Goal: Task Accomplishment & Management: Use online tool/utility

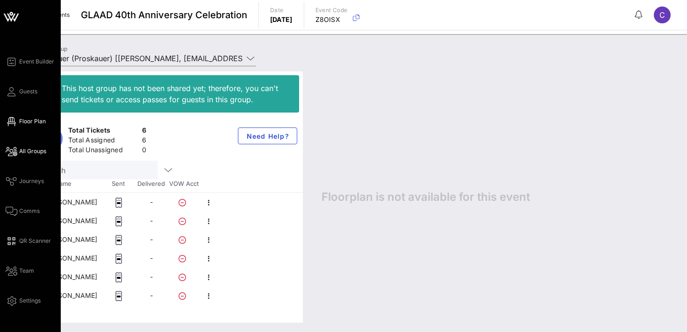
click at [36, 125] on span "Floor Plan" at bounding box center [32, 121] width 27 height 8
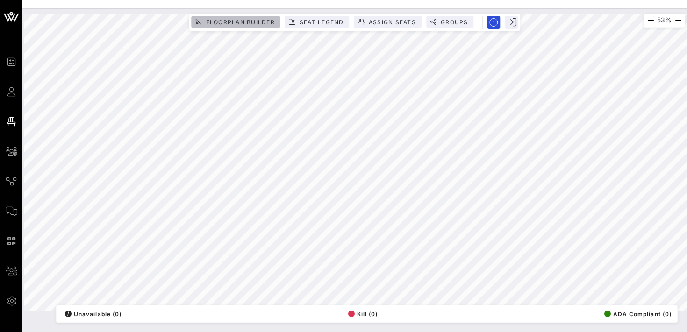
click at [235, 22] on span "Floorplan Builder" at bounding box center [239, 22] width 69 height 7
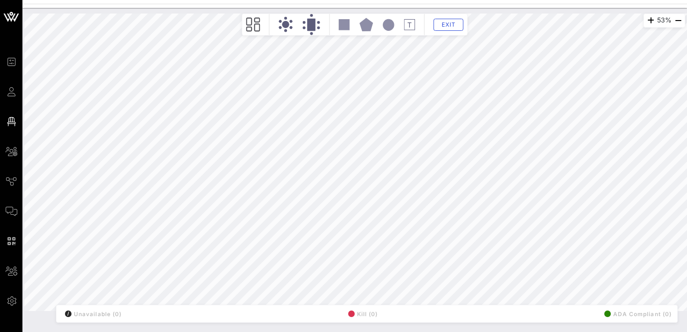
click at [310, 23] on rect at bounding box center [311, 25] width 8 height 12
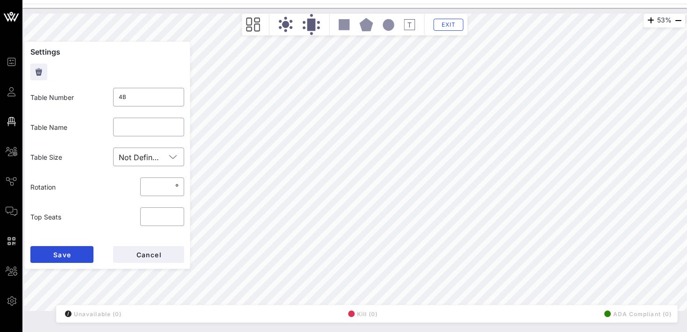
type input "4A"
type input "**"
type input "*"
click at [187, 217] on div "53% Floorplan Builder Seat Legend Assign Seats Groups Exit Settings Table Numbe…" at bounding box center [354, 163] width 661 height 298
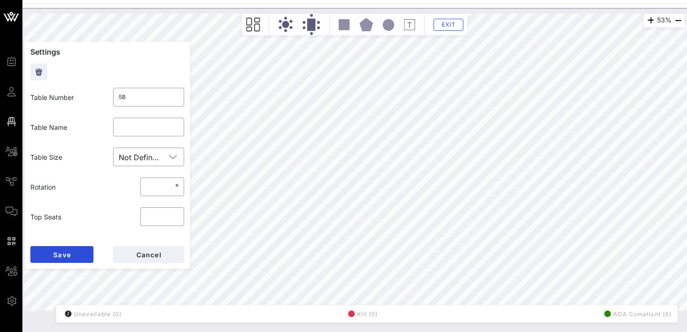
click at [189, 256] on div "53% Floorplan Builder Seat Legend Assign Seats Groups Exit Settings Table Numbe…" at bounding box center [354, 163] width 661 height 298
type input "4A"
type input "**"
type input "*"
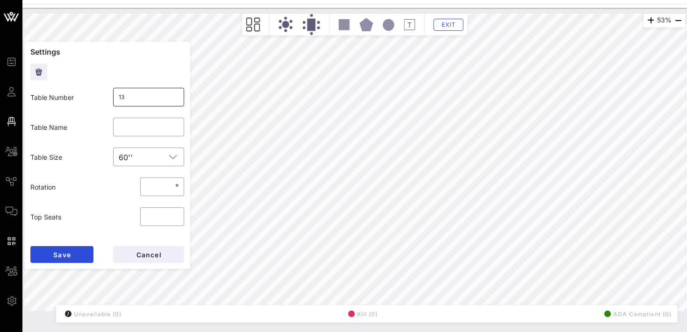
click at [152, 94] on input "13" at bounding box center [149, 97] width 60 height 15
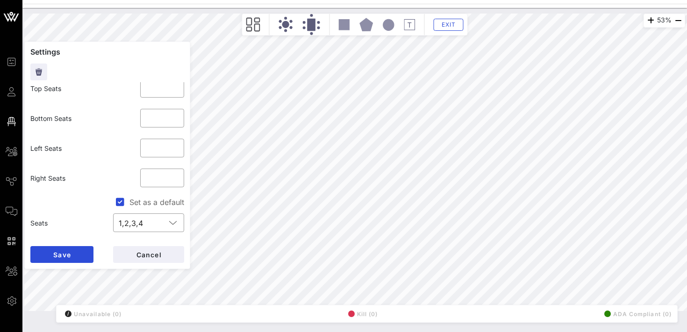
scroll to position [189, 0]
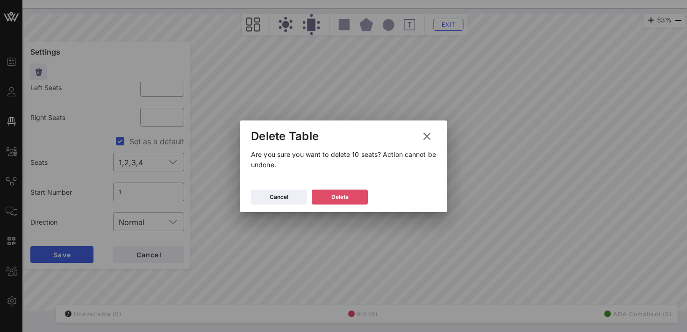
click at [348, 194] on div "Delete" at bounding box center [339, 197] width 17 height 9
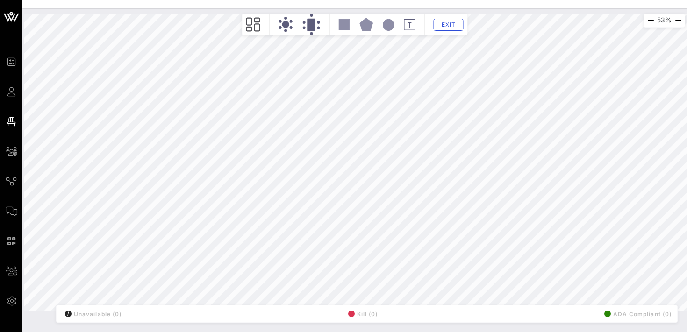
click at [387, 27] on icon at bounding box center [388, 24] width 11 height 11
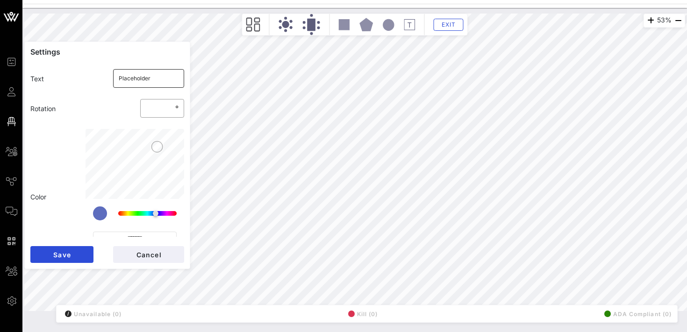
click at [158, 80] on input "Placeholder" at bounding box center [149, 78] width 60 height 15
type input "[PERSON_NAME] - 13"
click at [76, 256] on button "Save" at bounding box center [61, 254] width 63 height 17
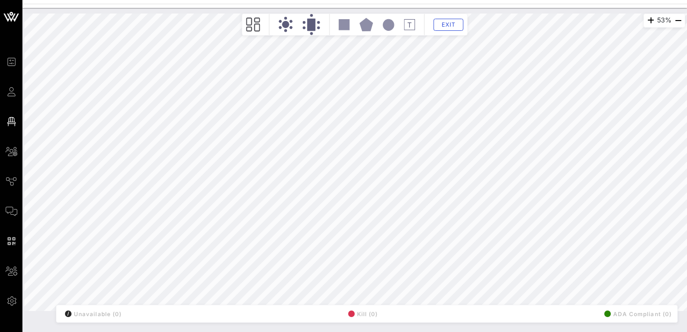
click at [342, 22] on rect at bounding box center [344, 24] width 11 height 11
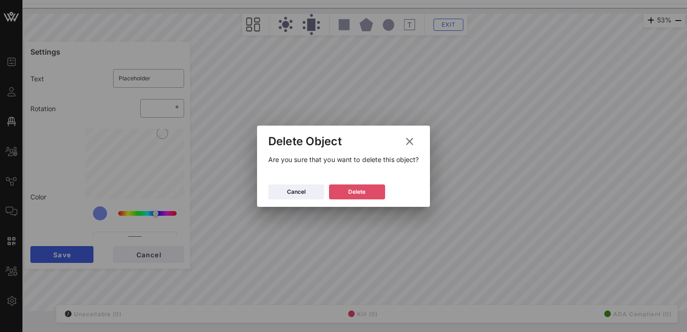
click at [357, 188] on div "Delete" at bounding box center [356, 191] width 17 height 9
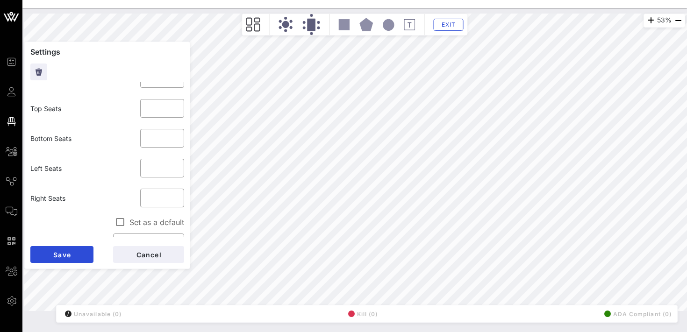
scroll to position [0, 0]
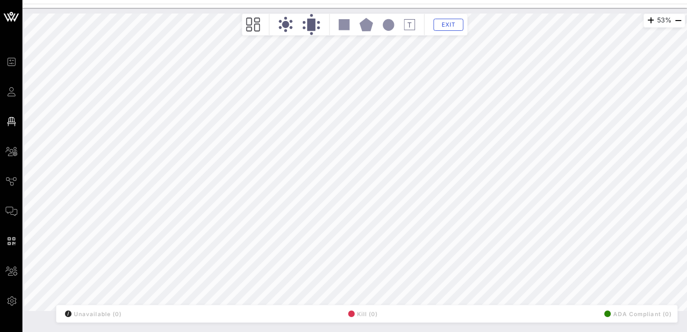
click at [311, 25] on rect at bounding box center [311, 25] width 8 height 12
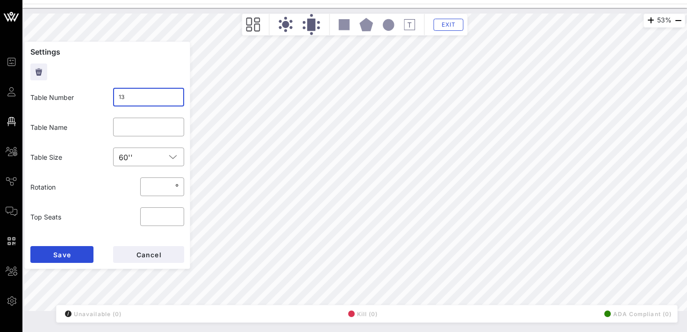
click at [132, 100] on input "13" at bounding box center [149, 97] width 60 height 15
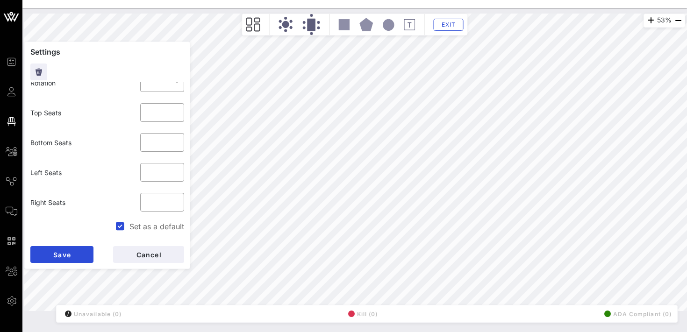
scroll to position [105, 0]
type input "13A"
click at [175, 173] on input "*" at bounding box center [162, 171] width 33 height 15
type input "*"
click at [175, 173] on input "*" at bounding box center [162, 171] width 33 height 15
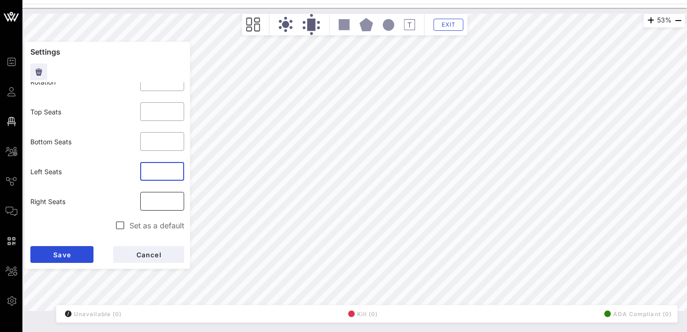
click at [178, 204] on input "*" at bounding box center [162, 201] width 33 height 15
type input "*"
click at [178, 204] on input "*" at bounding box center [162, 201] width 33 height 15
click at [105, 204] on div "Right Seats" at bounding box center [66, 201] width 83 height 21
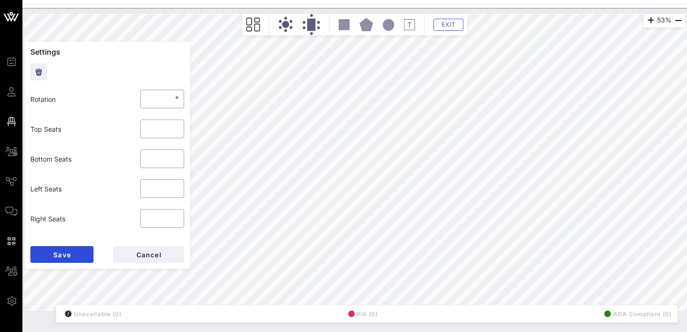
scroll to position [86, 0]
click at [70, 249] on button "Save" at bounding box center [61, 254] width 63 height 17
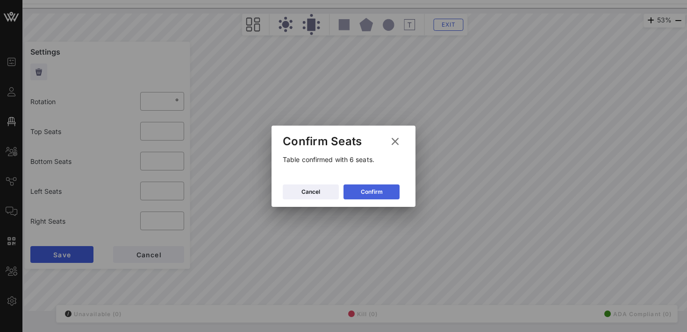
click at [382, 192] on button "Confirm" at bounding box center [371, 192] width 56 height 15
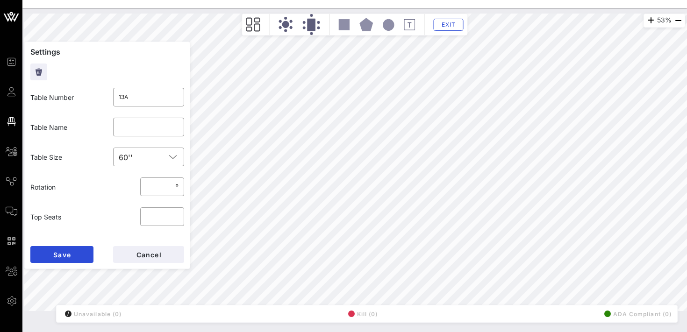
type input "***"
click at [70, 249] on button "Save" at bounding box center [61, 254] width 63 height 17
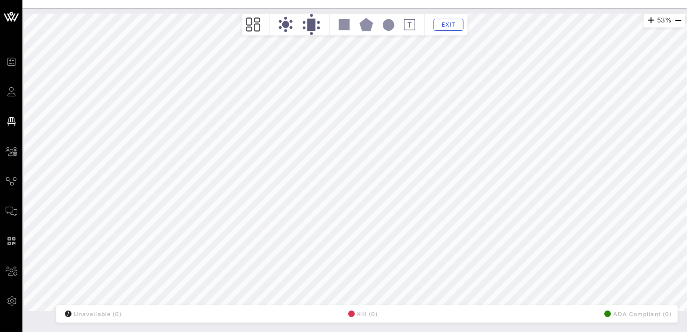
click at [313, 21] on rect at bounding box center [311, 25] width 8 height 12
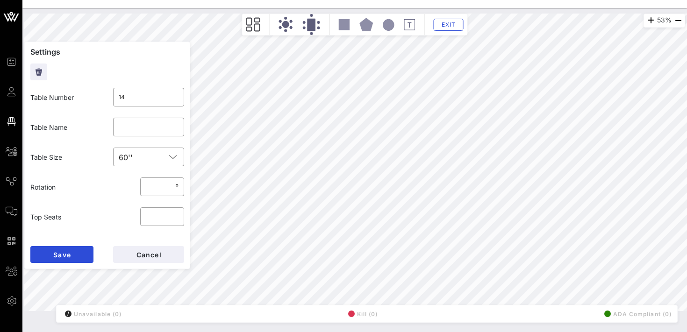
type input "**"
click at [97, 200] on div "Rotation ​ ** °" at bounding box center [107, 187] width 165 height 30
click at [175, 190] on input "*" at bounding box center [162, 187] width 33 height 15
type input "*"
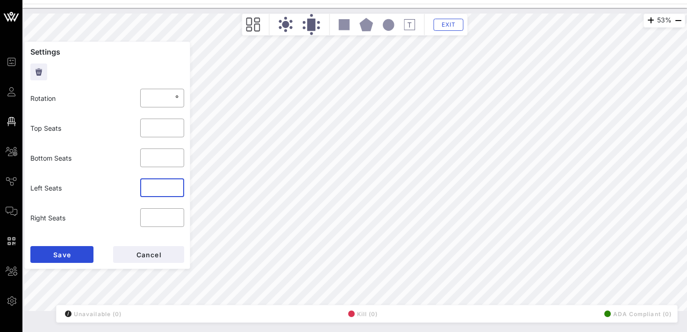
click at [175, 190] on input "*" at bounding box center [162, 187] width 33 height 15
click at [176, 221] on input "*" at bounding box center [162, 217] width 33 height 15
type input "*"
click at [176, 221] on input "*" at bounding box center [162, 217] width 33 height 15
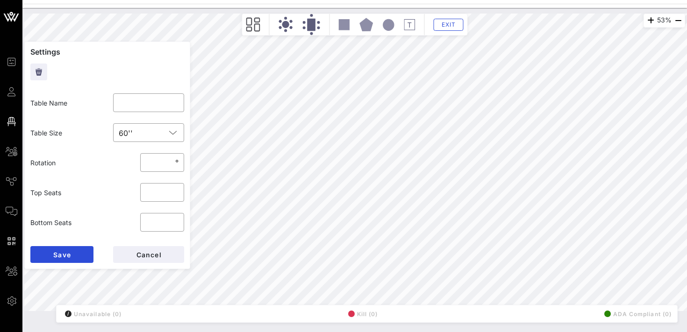
scroll to position [0, 0]
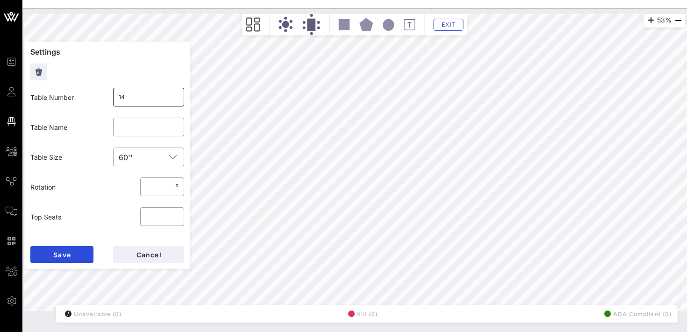
click at [137, 101] on input "14" at bounding box center [149, 97] width 60 height 15
type input "14B"
click at [66, 254] on span "Save" at bounding box center [62, 255] width 18 height 8
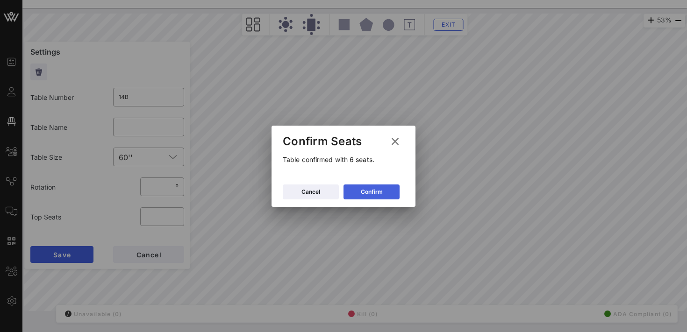
click at [361, 192] on div "Confirm" at bounding box center [372, 191] width 22 height 9
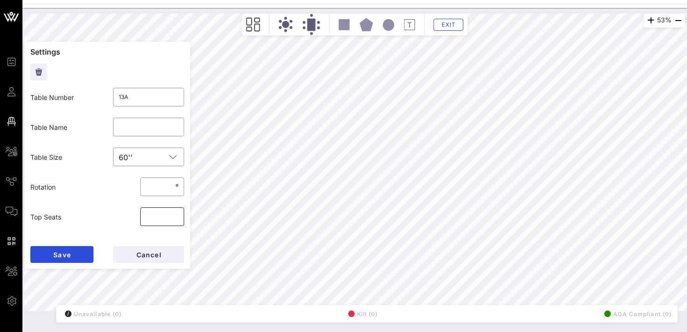
type input "*"
click at [175, 214] on input "*" at bounding box center [162, 216] width 33 height 15
click at [111, 216] on div "Top Seats ​ *" at bounding box center [107, 217] width 165 height 30
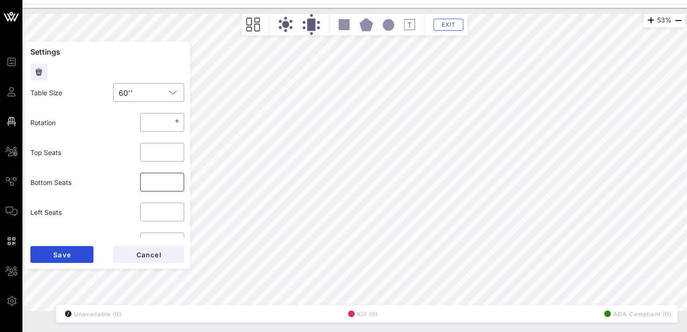
click at [174, 185] on input "*" at bounding box center [162, 182] width 33 height 15
type input "*"
click at [174, 185] on input "*" at bounding box center [162, 182] width 33 height 15
click at [66, 255] on span "Save" at bounding box center [62, 255] width 18 height 8
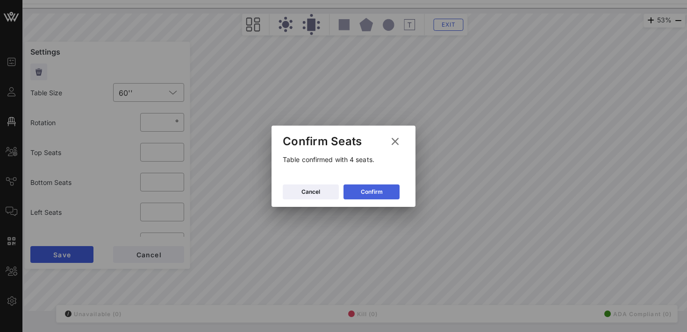
click at [364, 190] on div "Confirm" at bounding box center [372, 191] width 22 height 9
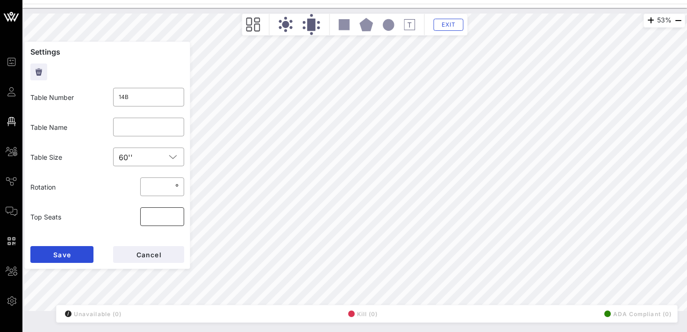
type input "*"
click at [176, 213] on input "*" at bounding box center [162, 216] width 33 height 15
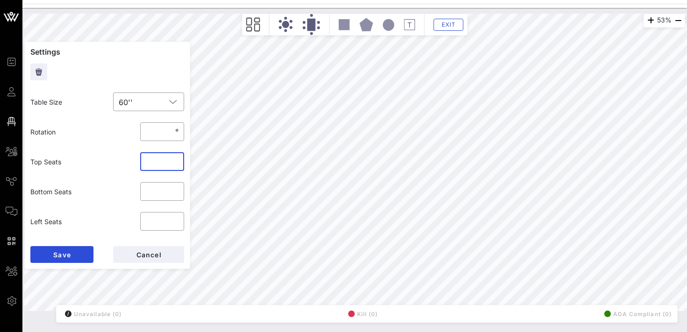
scroll to position [57, 0]
click at [175, 193] on input "*" at bounding box center [162, 190] width 33 height 15
type input "*"
click at [175, 193] on input "*" at bounding box center [162, 190] width 33 height 15
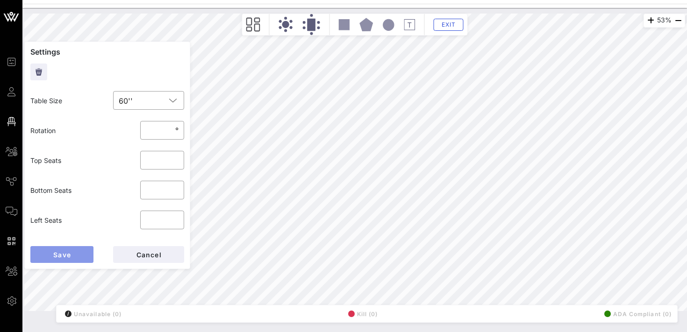
click at [70, 254] on span "Save" at bounding box center [62, 255] width 18 height 8
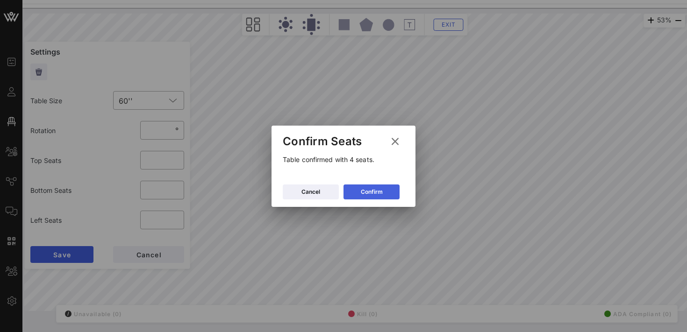
click at [373, 194] on button "Confirm" at bounding box center [371, 192] width 56 height 15
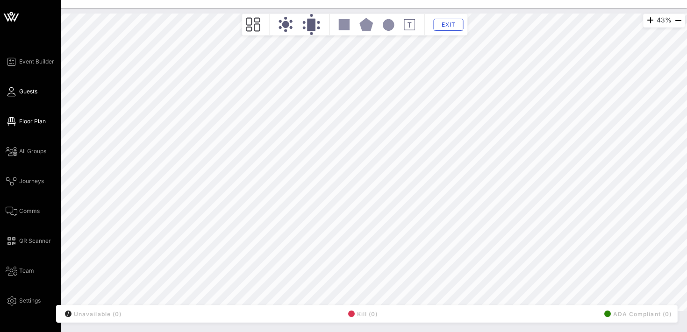
click at [22, 95] on span "Guests" at bounding box center [28, 91] width 18 height 8
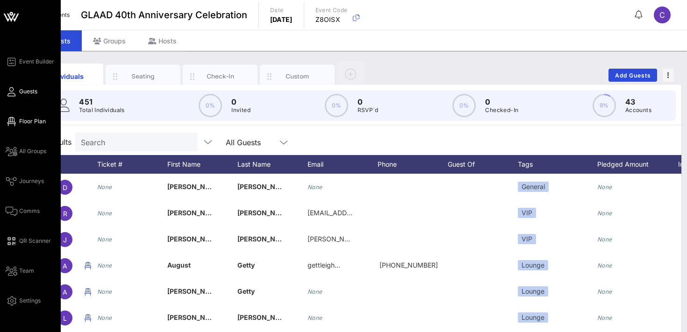
click at [29, 123] on span "Floor Plan" at bounding box center [32, 121] width 27 height 8
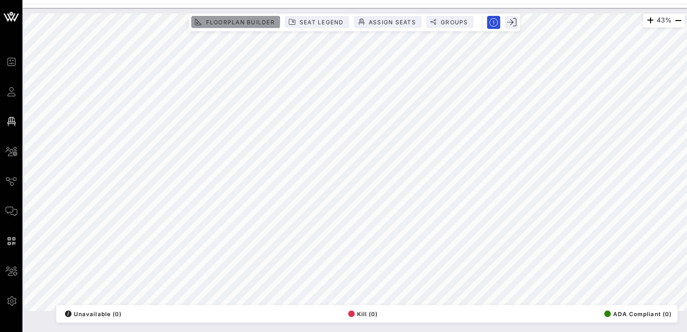
click at [253, 24] on span "Floorplan Builder" at bounding box center [239, 22] width 69 height 7
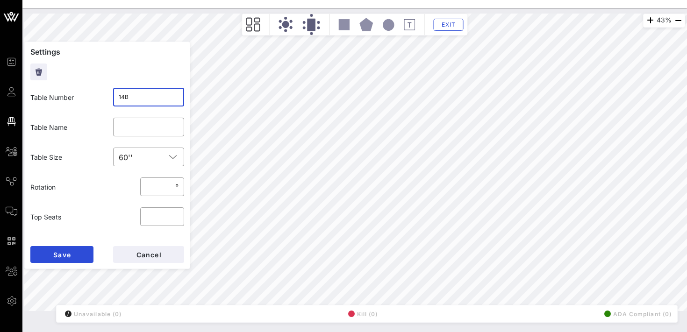
click at [125, 98] on input "14B" at bounding box center [149, 97] width 60 height 15
type input "13B"
click at [77, 255] on button "Save" at bounding box center [61, 254] width 63 height 17
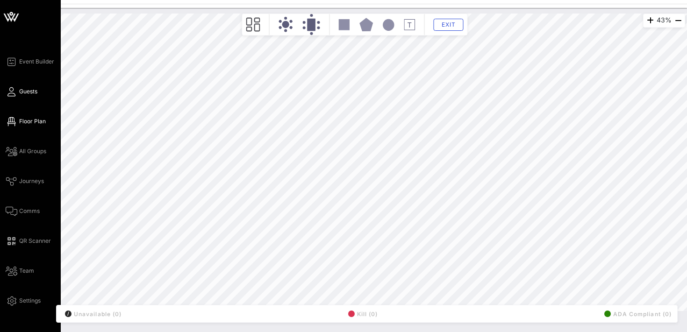
click at [25, 93] on span "Guests" at bounding box center [28, 91] width 18 height 8
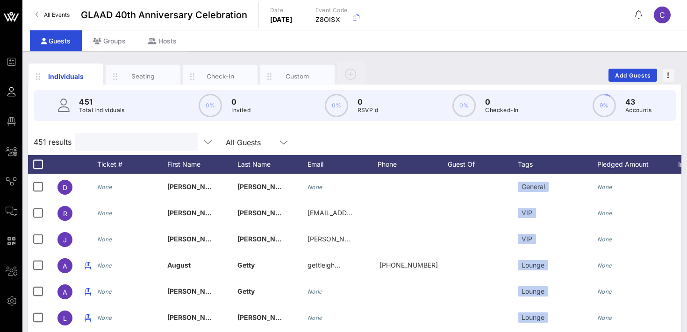
click at [123, 141] on input "text" at bounding box center [135, 142] width 109 height 12
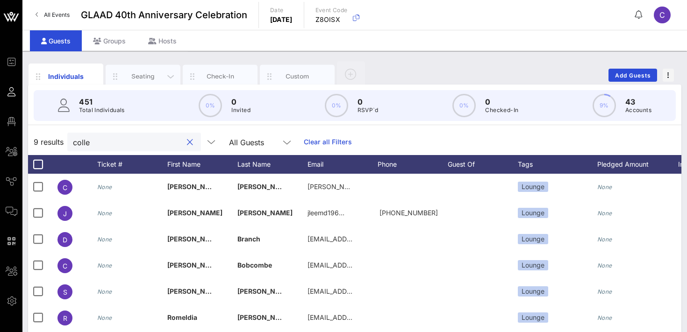
type input "colle"
click at [143, 73] on div "Seating" at bounding box center [143, 76] width 42 height 9
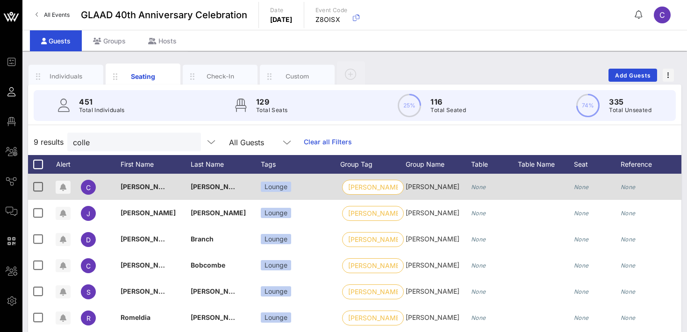
click at [478, 188] on icon "None" at bounding box center [478, 187] width 15 height 7
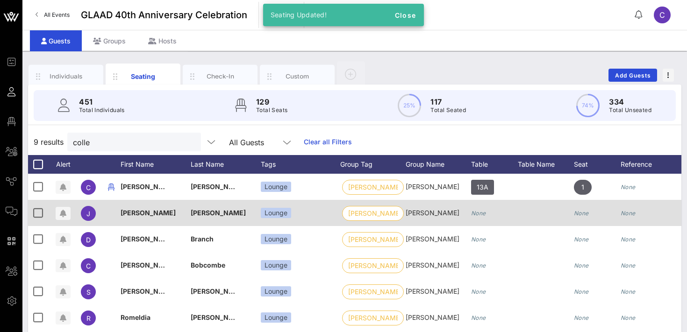
click at [479, 214] on icon "None" at bounding box center [478, 213] width 15 height 7
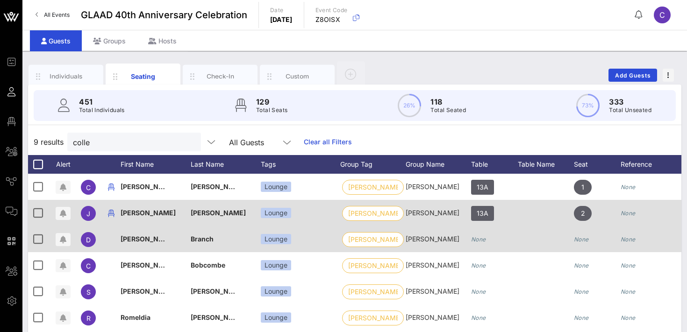
click at [478, 239] on icon "None" at bounding box center [478, 239] width 15 height 7
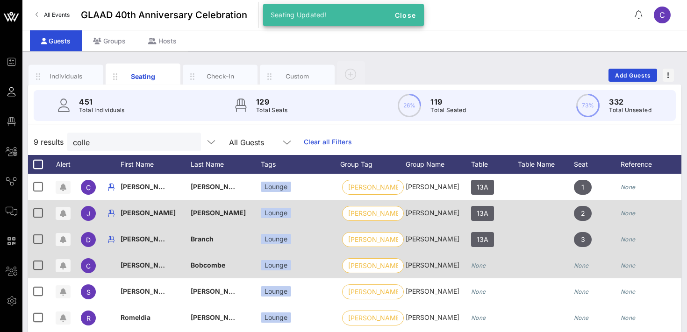
click at [476, 264] on icon "None" at bounding box center [478, 265] width 15 height 7
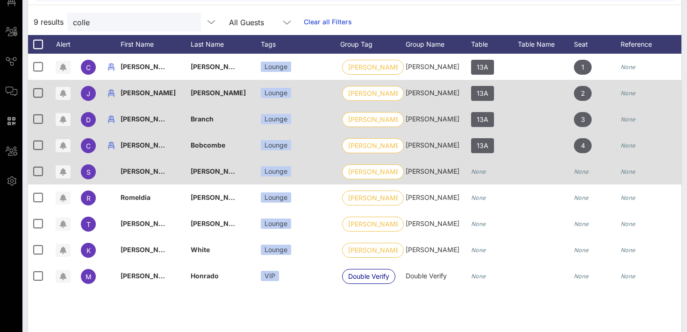
scroll to position [131, 0]
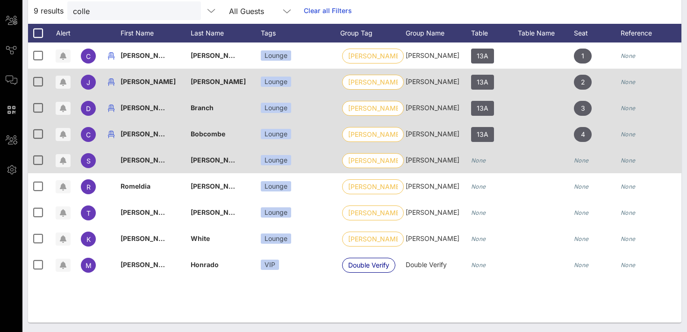
click at [479, 161] on icon "None" at bounding box center [478, 160] width 15 height 7
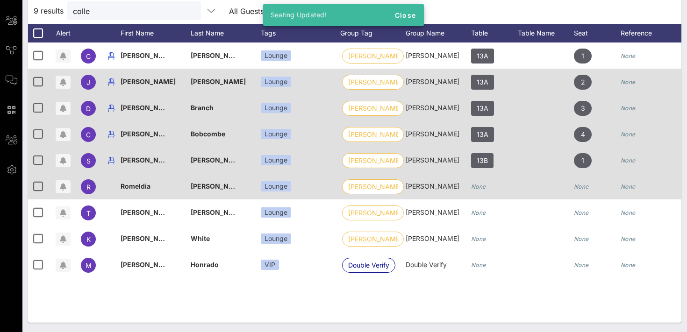
click at [480, 186] on icon "None" at bounding box center [478, 186] width 15 height 7
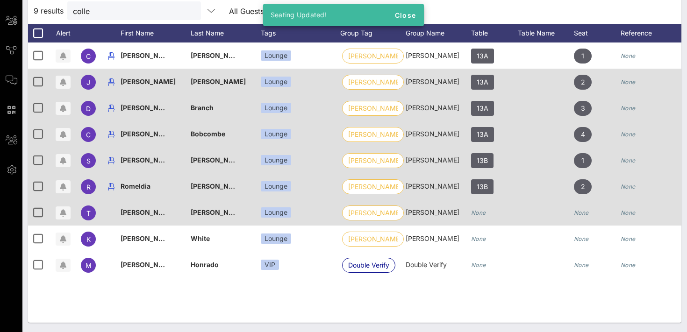
click at [480, 212] on icon "None" at bounding box center [478, 212] width 15 height 7
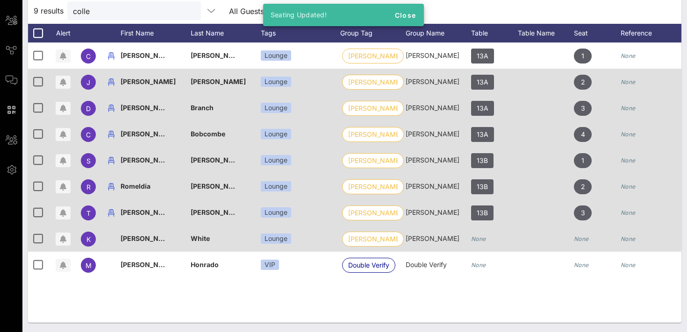
click at [481, 238] on icon "None" at bounding box center [478, 239] width 15 height 7
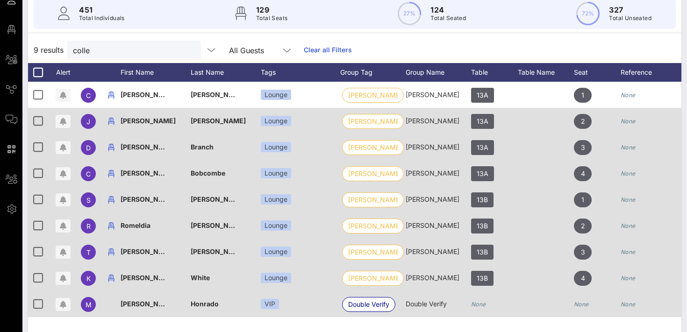
scroll to position [0, 0]
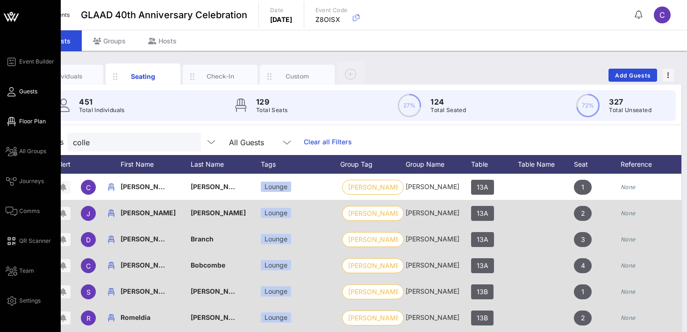
click at [28, 121] on span "Floor Plan" at bounding box center [32, 121] width 27 height 8
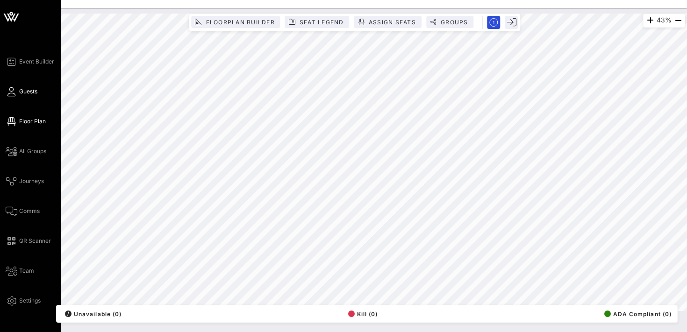
click at [27, 91] on span "Guests" at bounding box center [28, 91] width 18 height 8
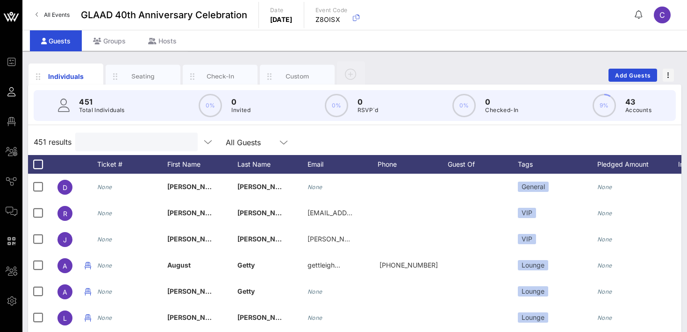
click at [127, 145] on input "text" at bounding box center [135, 142] width 109 height 12
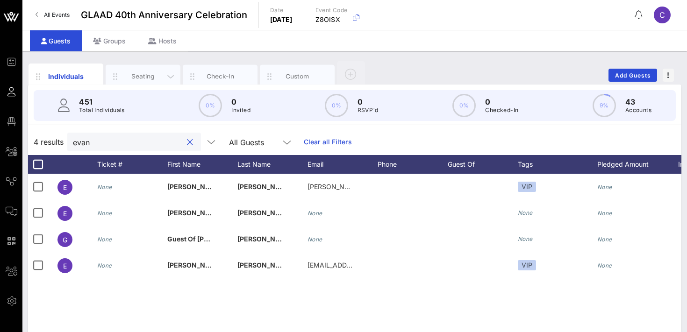
type input "evan"
click at [149, 74] on div "Seating" at bounding box center [143, 76] width 42 height 9
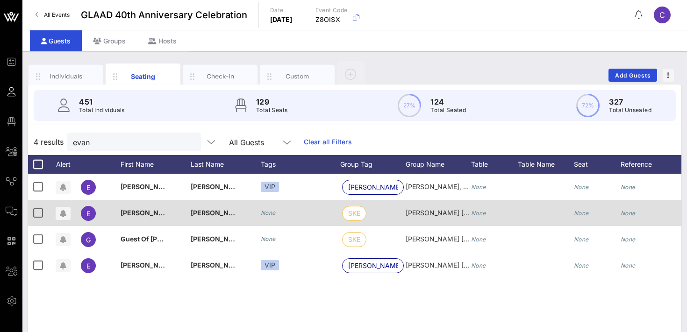
click at [267, 212] on icon "None" at bounding box center [268, 212] width 15 height 7
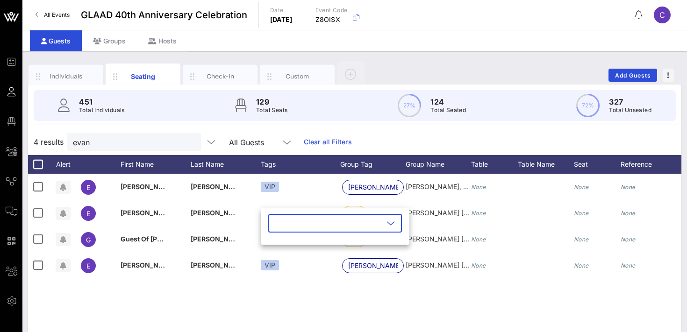
click at [278, 220] on input "text" at bounding box center [328, 223] width 109 height 15
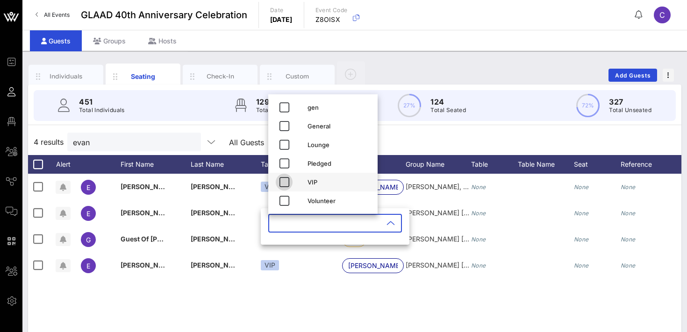
click at [286, 181] on icon "button" at bounding box center [284, 182] width 11 height 11
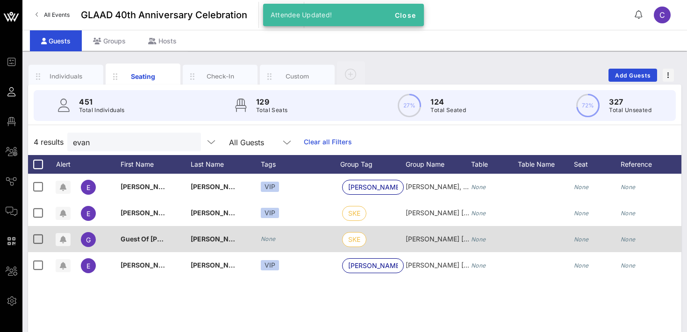
click at [264, 240] on icon "None" at bounding box center [268, 239] width 15 height 7
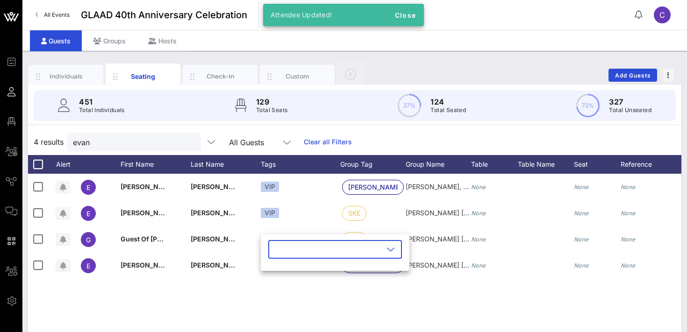
click at [276, 251] on input "text" at bounding box center [328, 249] width 109 height 15
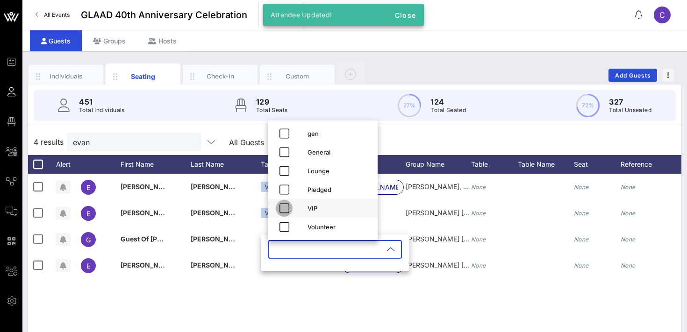
click at [285, 212] on icon "button" at bounding box center [284, 208] width 11 height 11
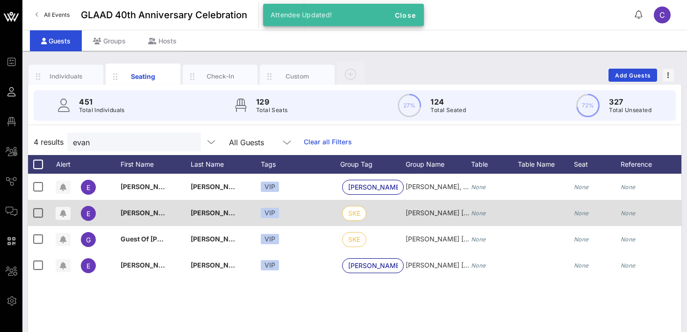
click at [481, 211] on icon "None" at bounding box center [478, 213] width 15 height 7
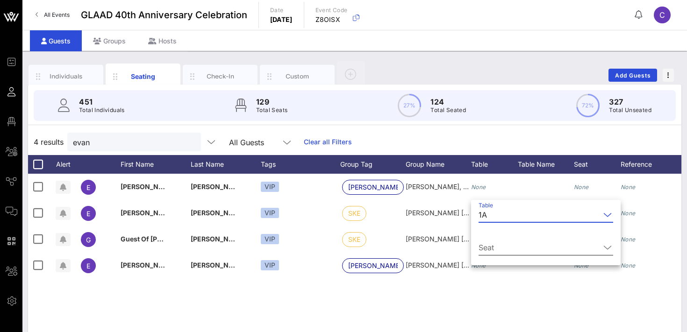
click at [485, 252] on input "Seat" at bounding box center [539, 247] width 121 height 15
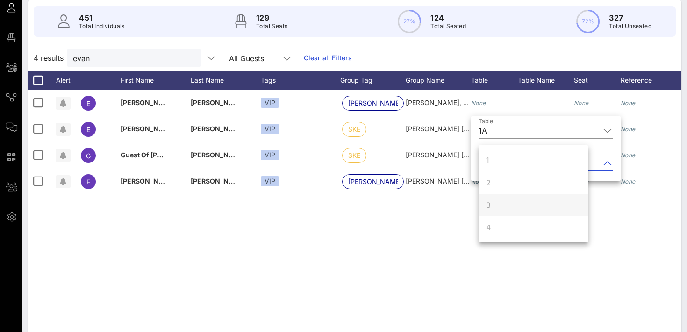
scroll to position [83, 0]
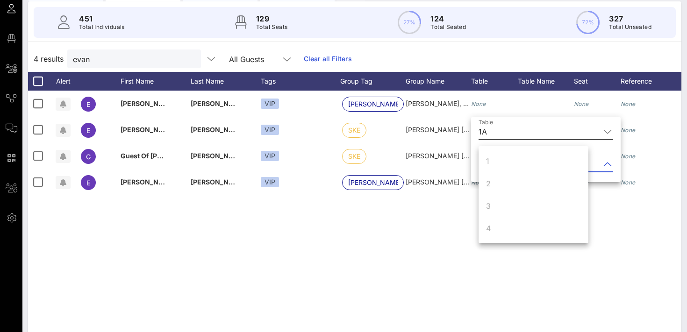
click at [497, 132] on input "Table" at bounding box center [545, 131] width 109 height 15
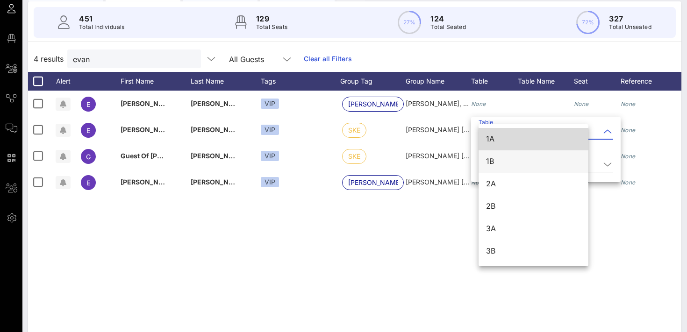
click at [492, 159] on div "1B" at bounding box center [533, 161] width 95 height 9
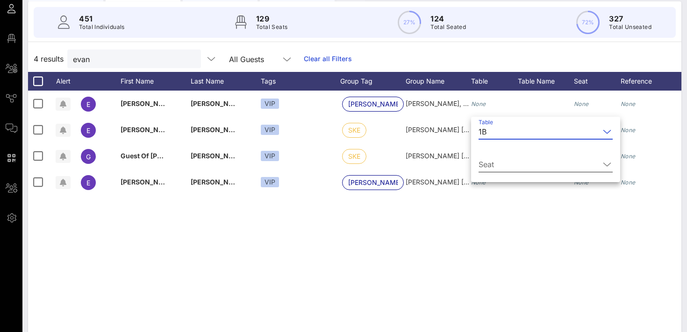
click at [489, 165] on input "Seat" at bounding box center [539, 164] width 121 height 15
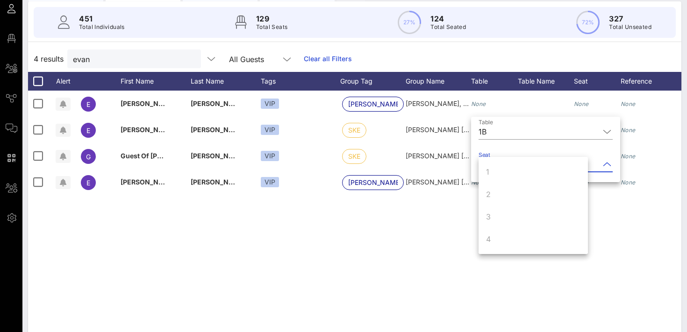
click at [433, 221] on div "E [PERSON_NAME] VIP Weil [PERSON_NAME], [PERSON_NAME] & [PERSON_NAME] LLP None …" at bounding box center [354, 231] width 653 height 280
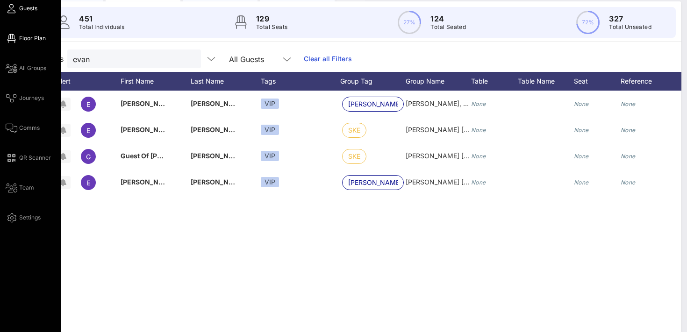
click at [31, 35] on span "Floor Plan" at bounding box center [32, 38] width 27 height 8
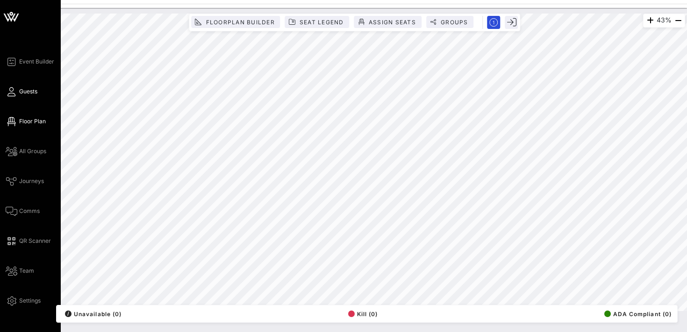
click at [29, 90] on span "Guests" at bounding box center [28, 91] width 18 height 8
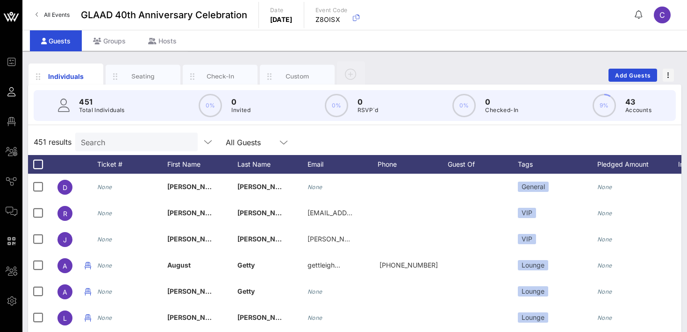
click at [141, 145] on input "Search" at bounding box center [135, 142] width 109 height 12
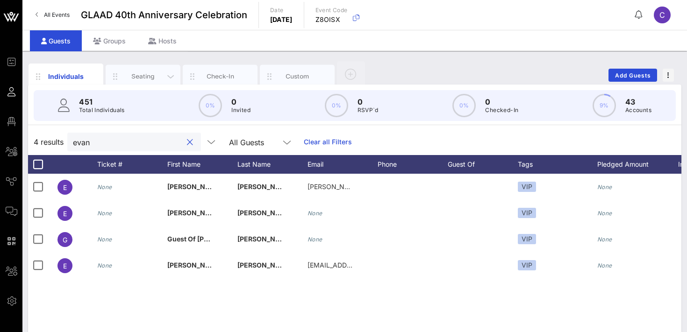
type input "evan"
click at [148, 72] on div "Seating" at bounding box center [143, 76] width 42 height 9
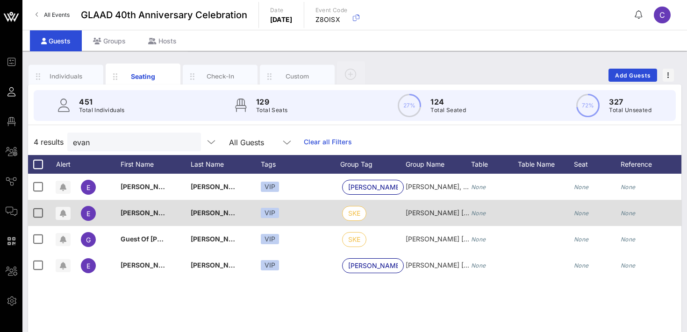
click at [480, 214] on icon "None" at bounding box center [478, 213] width 15 height 7
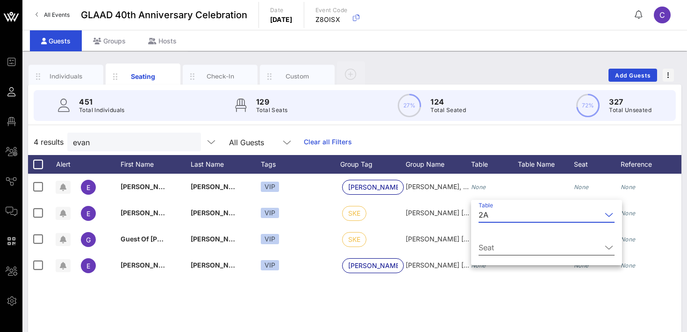
click at [488, 249] on input "Seat" at bounding box center [540, 247] width 123 height 15
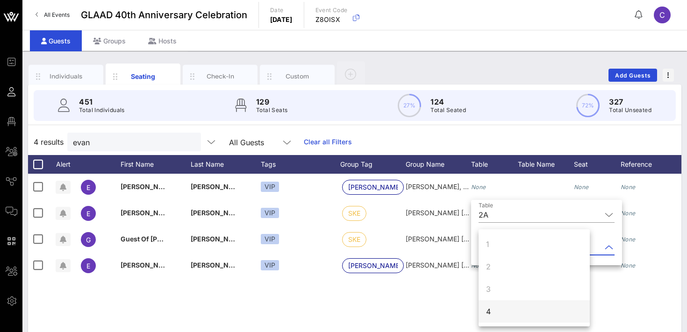
click at [491, 311] on div "4" at bounding box center [534, 311] width 111 height 22
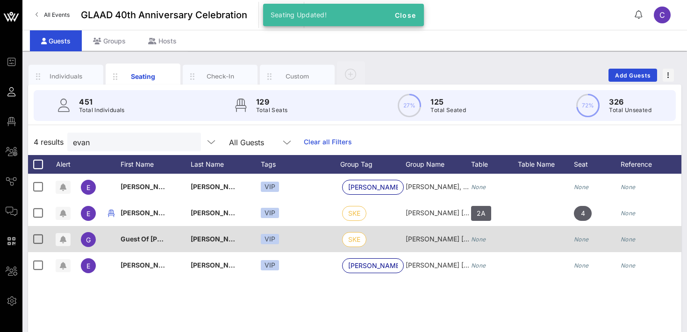
click at [483, 236] on div "None" at bounding box center [478, 239] width 15 height 26
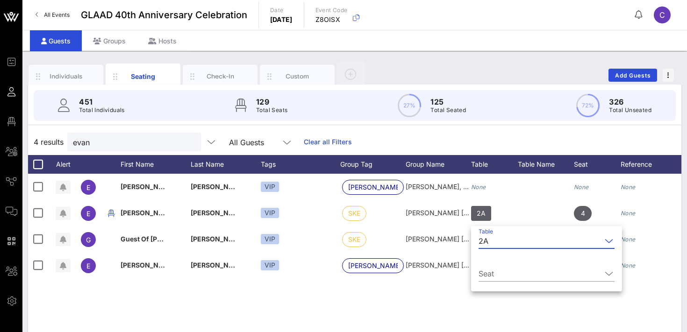
click at [487, 241] on div "2A" at bounding box center [484, 241] width 10 height 8
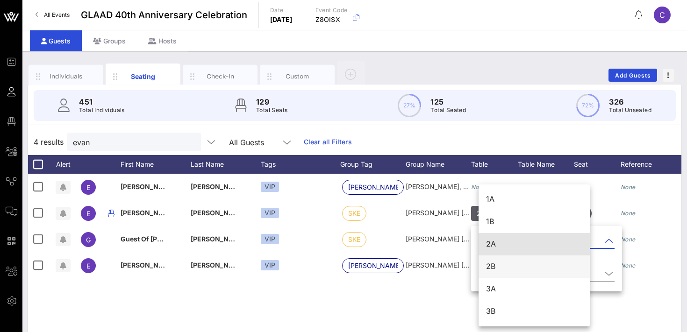
click at [493, 265] on div "2B" at bounding box center [534, 266] width 96 height 9
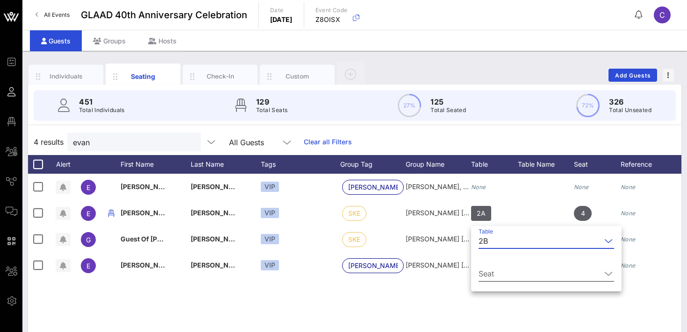
click at [487, 277] on input "Seat" at bounding box center [540, 273] width 122 height 15
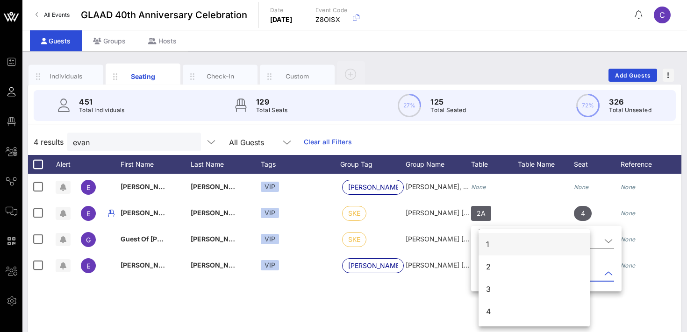
click at [490, 240] on div "1" at bounding box center [534, 244] width 111 height 22
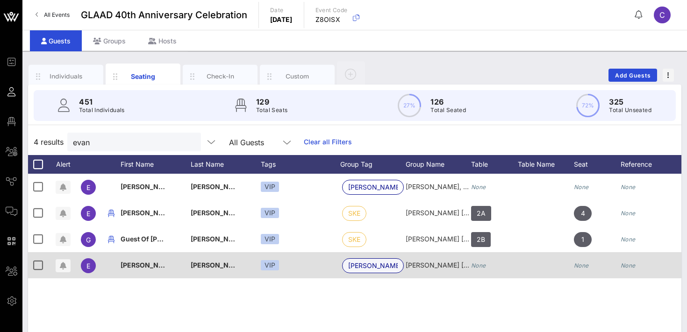
click at [353, 267] on span "[PERSON_NAME]" at bounding box center [373, 266] width 50 height 14
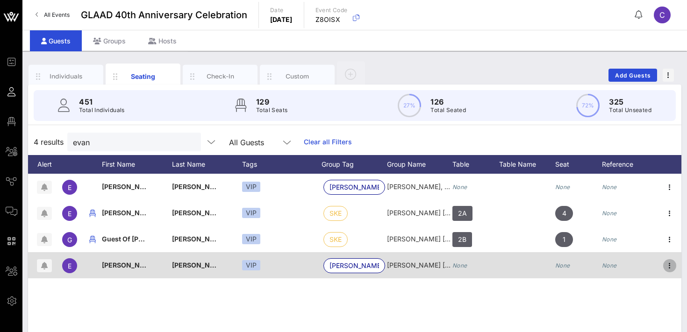
click at [670, 265] on icon "button" at bounding box center [669, 265] width 11 height 11
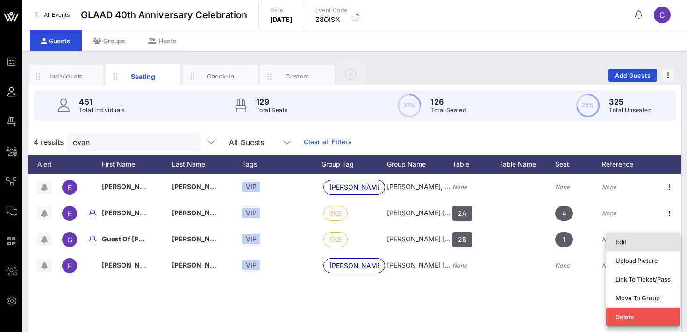
click at [635, 240] on div "Edit" at bounding box center [642, 241] width 55 height 7
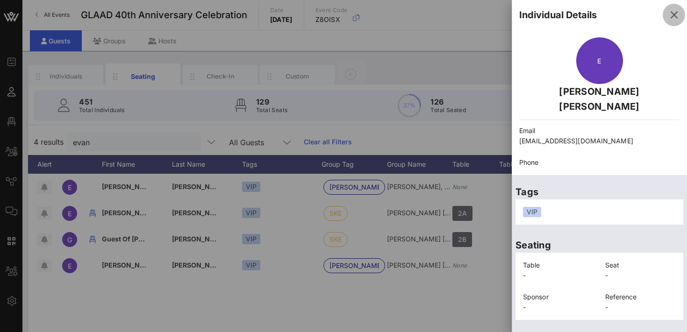
click at [674, 14] on icon "button" at bounding box center [673, 14] width 11 height 11
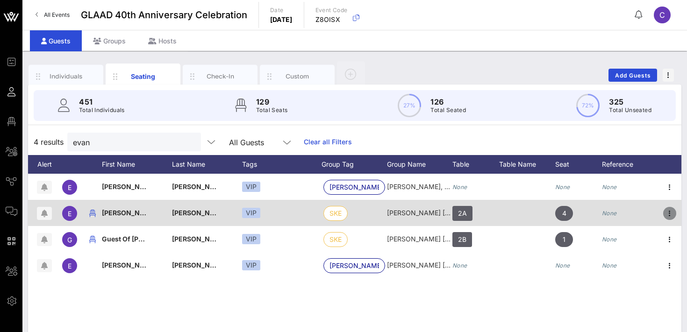
click at [670, 212] on icon "button" at bounding box center [669, 213] width 11 height 11
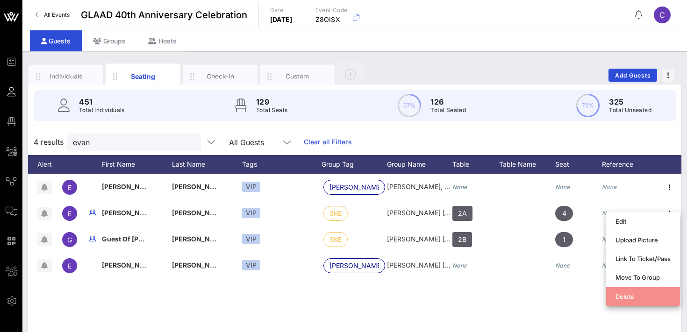
click at [622, 296] on div "Delete" at bounding box center [642, 296] width 55 height 7
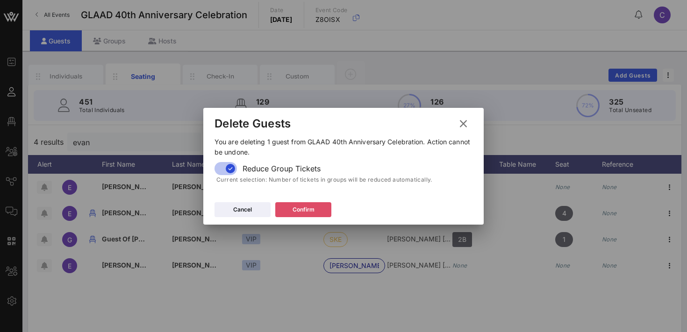
click at [296, 210] on div "Confirm" at bounding box center [304, 209] width 22 height 9
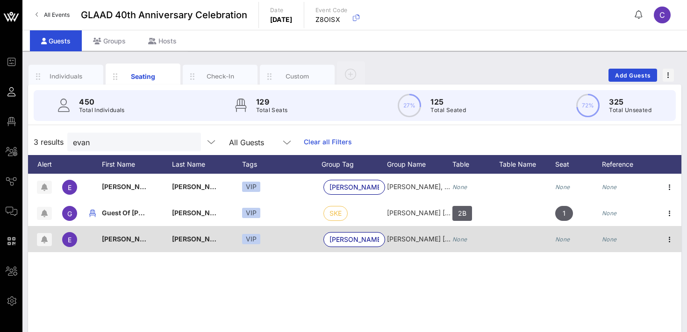
click at [464, 243] on div "None" at bounding box center [459, 239] width 15 height 26
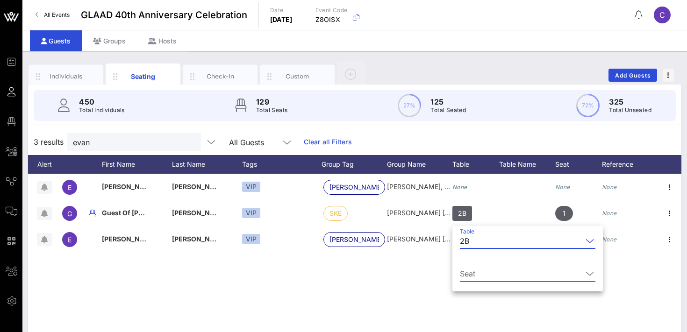
click at [470, 273] on input "Seat" at bounding box center [521, 273] width 122 height 15
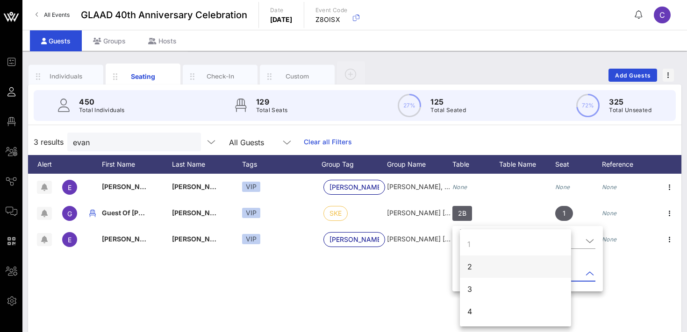
click at [470, 265] on div "2" at bounding box center [469, 266] width 5 height 11
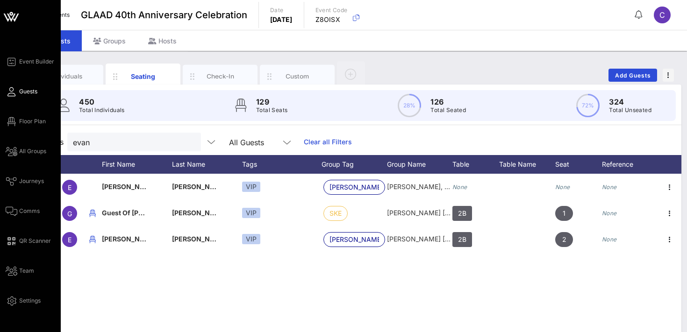
click at [23, 91] on span "Guests" at bounding box center [28, 91] width 18 height 8
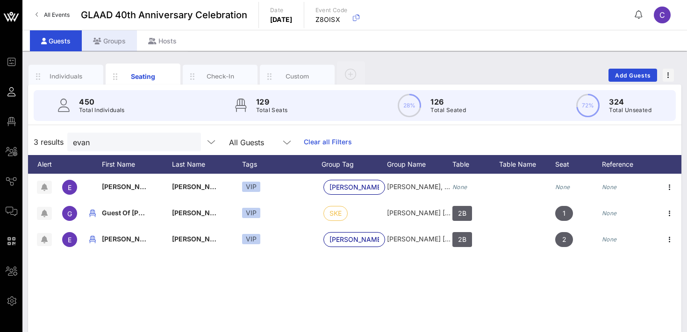
click at [117, 44] on div "Groups" at bounding box center [109, 40] width 55 height 21
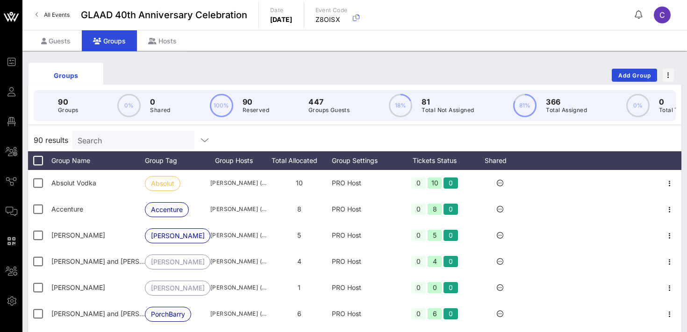
click at [110, 137] on input "Search" at bounding box center [132, 140] width 109 height 12
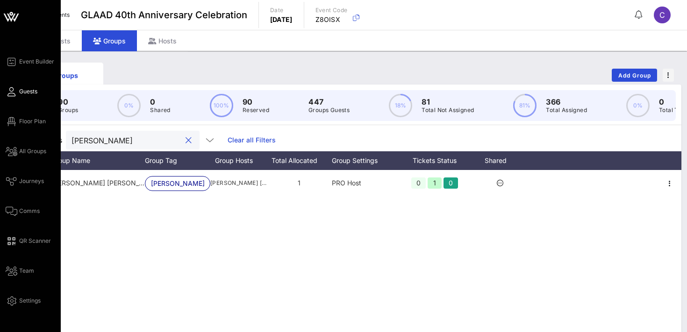
type input "[PERSON_NAME]"
click at [15, 93] on icon at bounding box center [12, 91] width 12 height 1
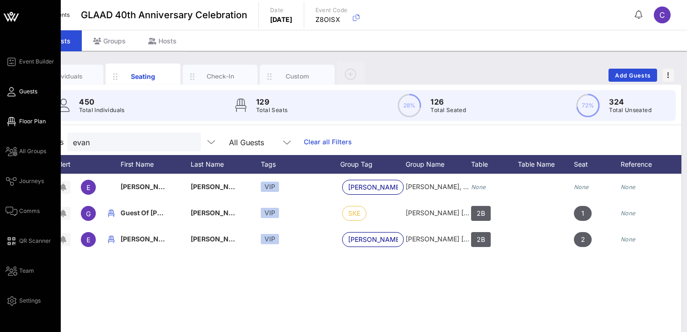
click at [33, 121] on span "Floor Plan" at bounding box center [32, 121] width 27 height 8
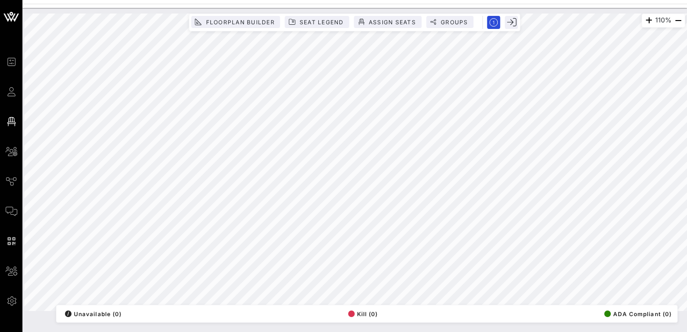
click at [472, 0] on html "Event Builder Guests Floor Plan All Groups Journeys Comms QR Scanner Team Setti…" at bounding box center [343, 166] width 687 height 332
click at [441, 311] on div "70% Floorplan Builder Seat Legend Assign Seats Groups Exit All Reserved Shared …" at bounding box center [354, 163] width 661 height 298
click at [248, 25] on span "Floorplan Builder" at bounding box center [239, 22] width 69 height 7
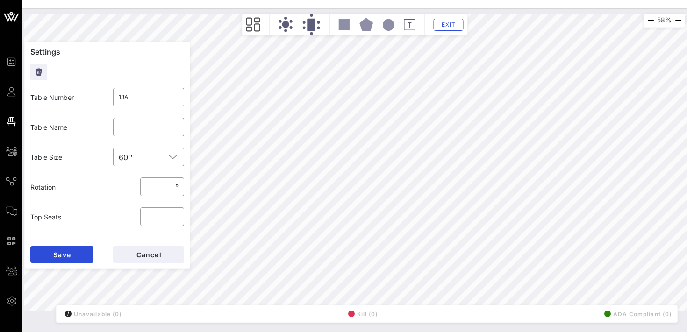
type input "***"
type input "13B"
type input "**"
type input "13B"
type input "**"
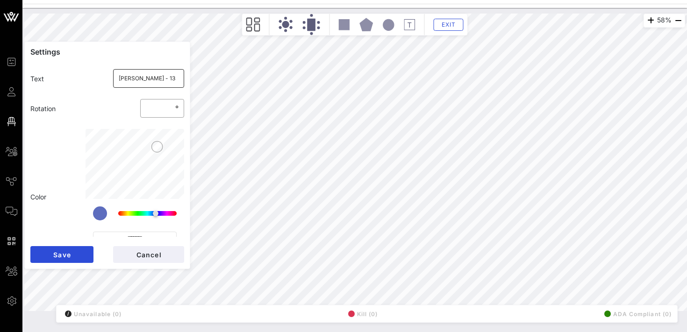
click at [148, 79] on input "[PERSON_NAME] - 13" at bounding box center [149, 78] width 60 height 15
type input "[PERSON_NAME] - 5"
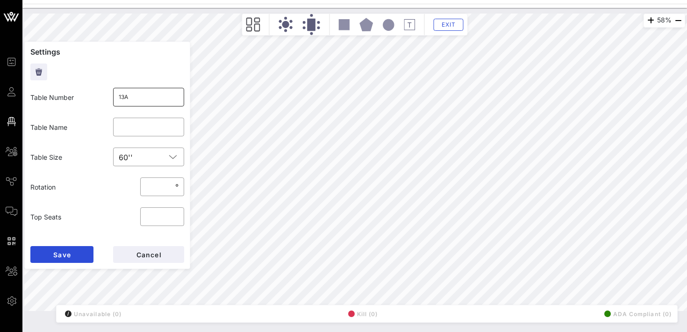
click at [124, 96] on input "13A" at bounding box center [149, 97] width 60 height 15
type input "55A"
click at [58, 253] on span "Save" at bounding box center [62, 255] width 18 height 8
click at [129, 101] on input "13B" at bounding box center [149, 97] width 60 height 15
type input "1"
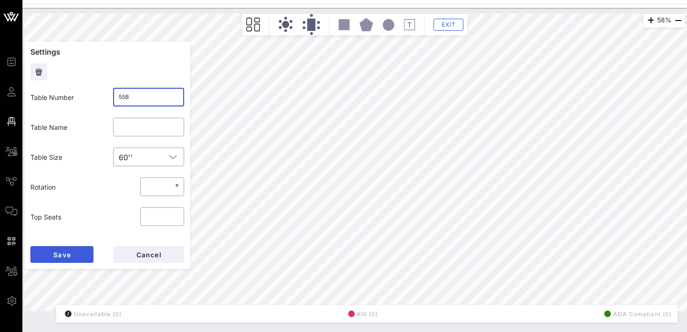
type input "55B"
click at [67, 258] on button "Save" at bounding box center [61, 254] width 63 height 17
click at [133, 95] on input "12A" at bounding box center [149, 97] width 60 height 15
type input "13A"
click at [71, 254] on button "Save" at bounding box center [61, 254] width 63 height 17
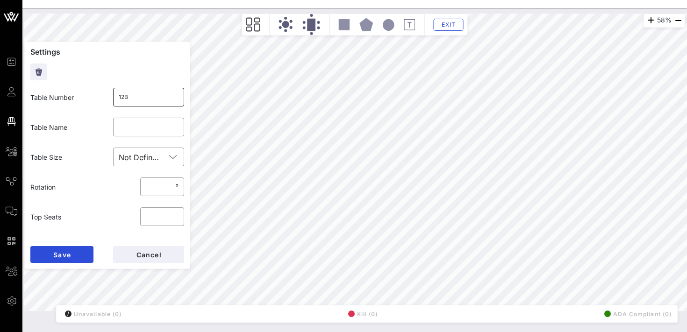
click at [124, 98] on input "12B" at bounding box center [149, 97] width 60 height 15
type input "13B"
click at [69, 254] on span "Save" at bounding box center [62, 255] width 18 height 8
click at [124, 97] on input "11A" at bounding box center [149, 97] width 60 height 15
type input "12A"
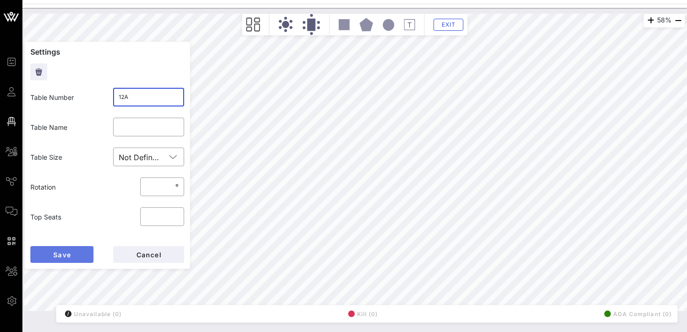
click at [70, 252] on span "Save" at bounding box center [62, 255] width 18 height 8
click at [122, 97] on input "11B" at bounding box center [149, 97] width 60 height 15
type input "12B"
click at [71, 253] on span "Save" at bounding box center [62, 255] width 18 height 8
click at [125, 98] on input "10A" at bounding box center [149, 97] width 60 height 15
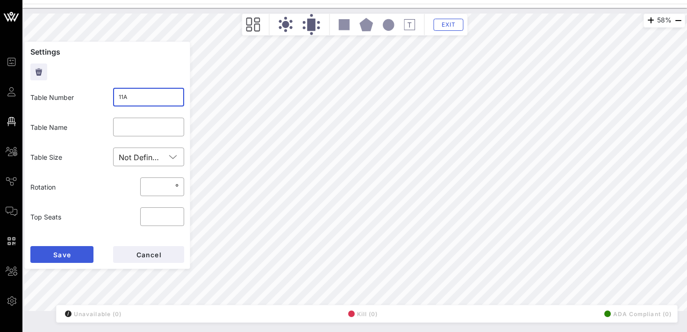
type input "11A"
click at [75, 250] on button "Save" at bounding box center [61, 254] width 63 height 17
click at [123, 98] on input "10B" at bounding box center [149, 97] width 60 height 15
type input "11B"
click at [73, 256] on button "Save" at bounding box center [61, 254] width 63 height 17
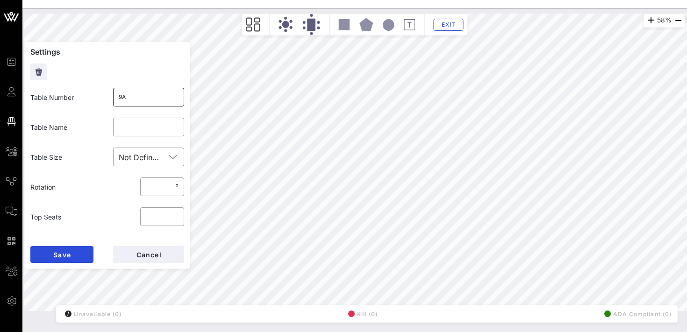
click at [166, 94] on input "9A" at bounding box center [149, 97] width 60 height 15
type input "9"
type input "10A"
click at [74, 255] on button "Save" at bounding box center [61, 254] width 63 height 17
click at [140, 97] on input "9B" at bounding box center [149, 97] width 60 height 15
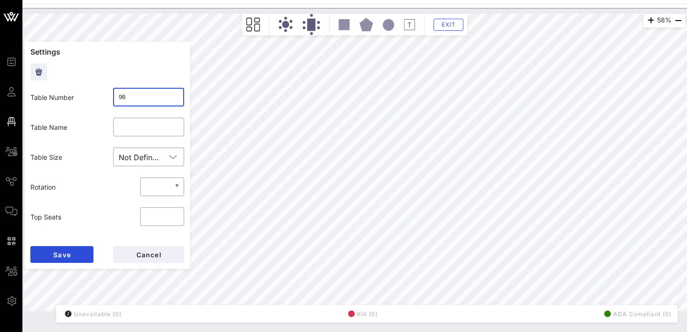
click at [140, 97] on input "9B" at bounding box center [149, 97] width 60 height 15
type input "10B"
click at [64, 253] on span "Save" at bounding box center [62, 255] width 18 height 8
click at [143, 97] on input "8A" at bounding box center [149, 97] width 60 height 15
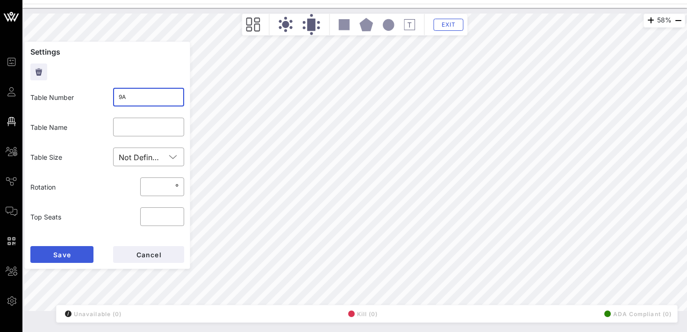
type input "9A"
click at [61, 257] on span "Save" at bounding box center [62, 255] width 18 height 8
click at [140, 99] on input "8B" at bounding box center [149, 97] width 60 height 15
type input "("
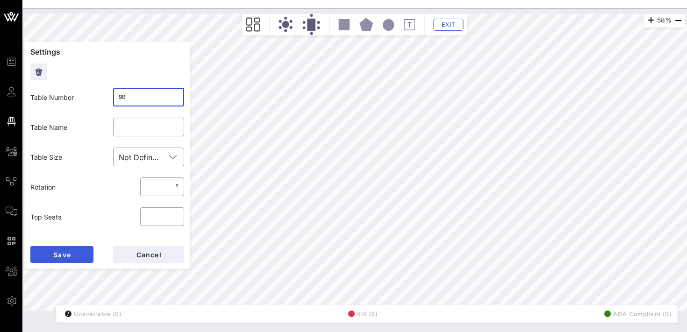
type input "9B"
click at [54, 256] on span "Save" at bounding box center [62, 255] width 18 height 8
click at [138, 96] on input "7A" at bounding box center [149, 97] width 60 height 15
type input "8A"
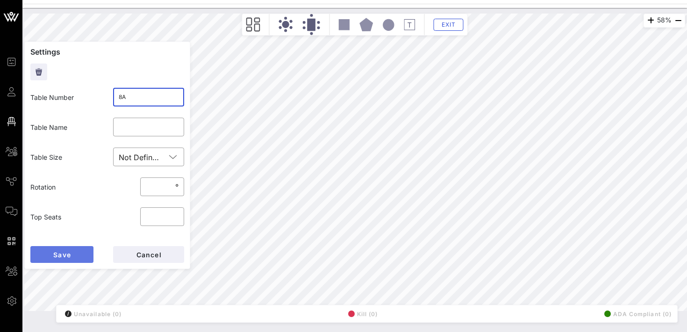
click at [71, 254] on button "Save" at bounding box center [61, 254] width 63 height 17
click at [142, 102] on input "7B" at bounding box center [149, 97] width 60 height 15
type input "7"
type input "8B"
click at [71, 256] on button "Save" at bounding box center [61, 254] width 63 height 17
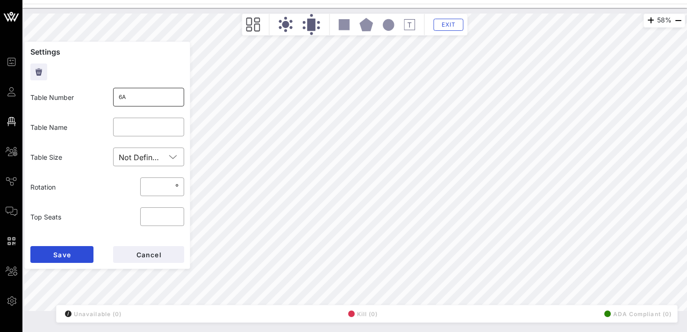
click at [151, 97] on input "6A" at bounding box center [149, 97] width 60 height 15
type input "7A"
click at [72, 255] on button "Save" at bounding box center [61, 254] width 63 height 17
click at [140, 104] on input "6B" at bounding box center [149, 97] width 60 height 15
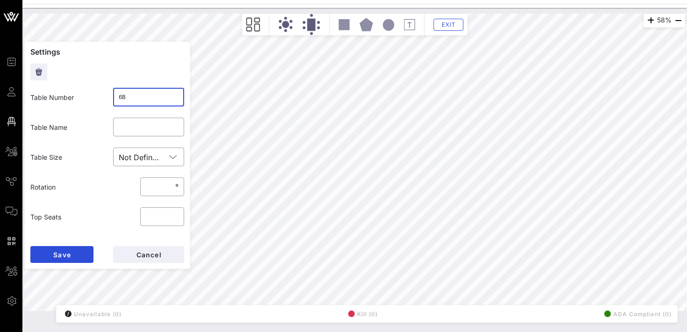
click at [140, 104] on input "6B" at bounding box center [149, 97] width 60 height 15
type input "7B"
click at [69, 257] on span "Save" at bounding box center [62, 255] width 18 height 8
click at [137, 100] on input "5A" at bounding box center [149, 97] width 60 height 15
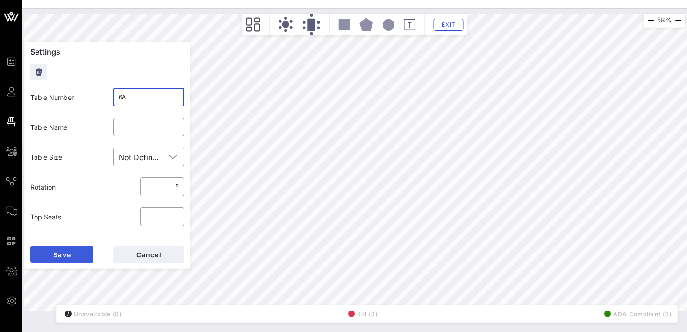
type input "6A"
click at [73, 253] on button "Save" at bounding box center [61, 254] width 63 height 17
click at [140, 96] on input "5B" at bounding box center [149, 97] width 60 height 15
type input "^"
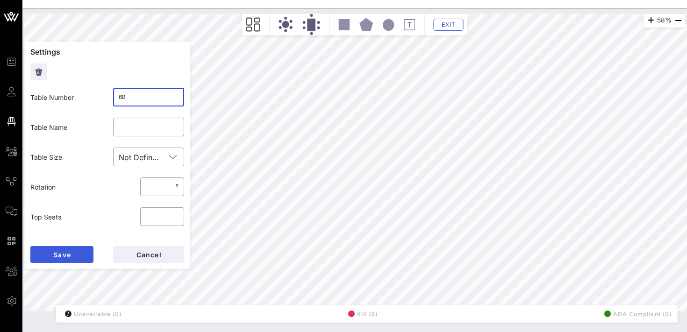
type input "6B"
click at [70, 255] on span "Save" at bounding box center [62, 255] width 18 height 8
click at [125, 98] on input "55B" at bounding box center [149, 97] width 60 height 15
type input "5B"
click at [73, 252] on button "Save" at bounding box center [61, 254] width 63 height 17
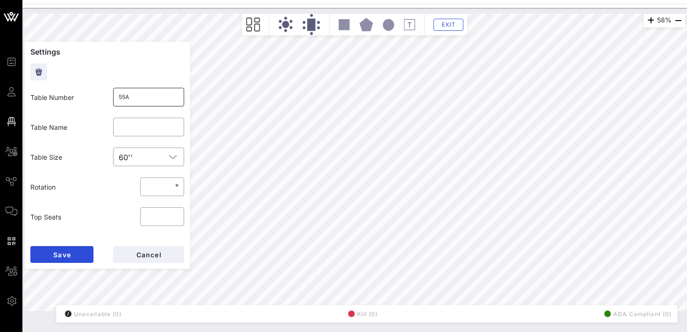
click at [124, 99] on input "55A" at bounding box center [149, 97] width 60 height 15
type input "5A"
click at [70, 254] on span "Save" at bounding box center [62, 255] width 18 height 8
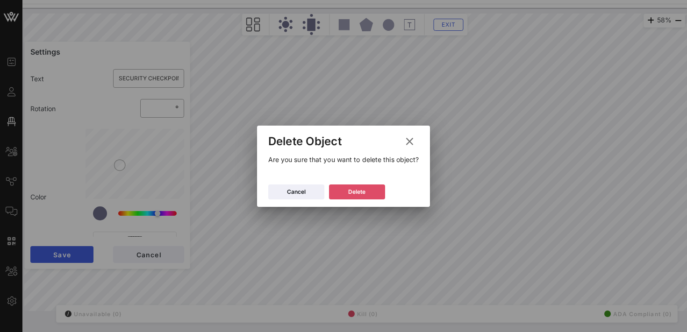
click at [368, 190] on button "Delete" at bounding box center [357, 192] width 56 height 15
click at [353, 187] on div "Delete" at bounding box center [356, 191] width 17 height 9
click at [342, 192] on button "Delete" at bounding box center [357, 192] width 56 height 15
click at [351, 190] on div "Delete" at bounding box center [356, 191] width 17 height 9
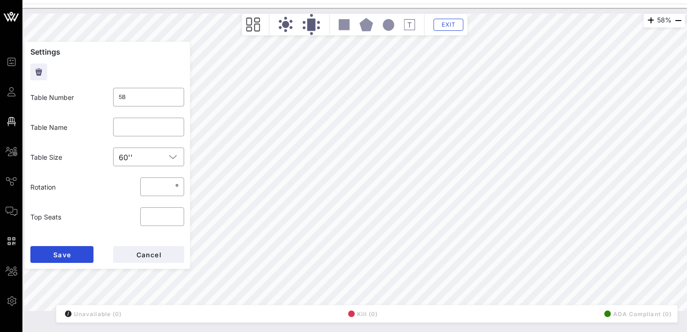
type input "5A"
type input "***"
type input "5B"
type input "**"
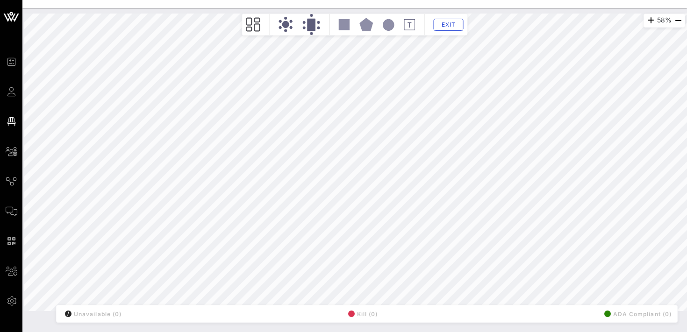
click at [334, 310] on div "58% Floorplan Builder Seat Legend Assign Seats Groups Exit All Reserved Shared …" at bounding box center [354, 163] width 661 height 298
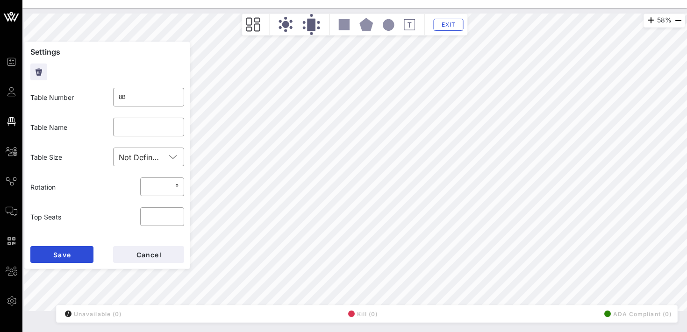
type input "8A"
type input "***"
type input "8B"
type input "**"
type input "9B"
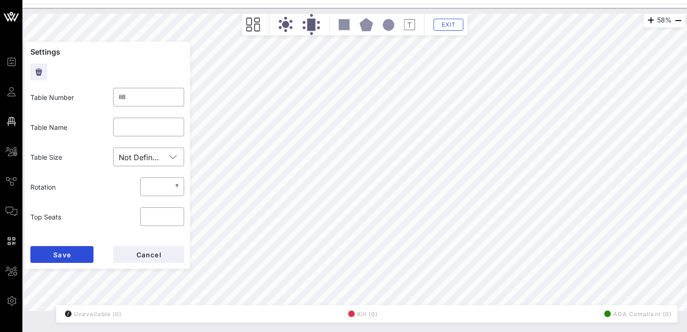
type input "*"
type input "9A"
type input "**"
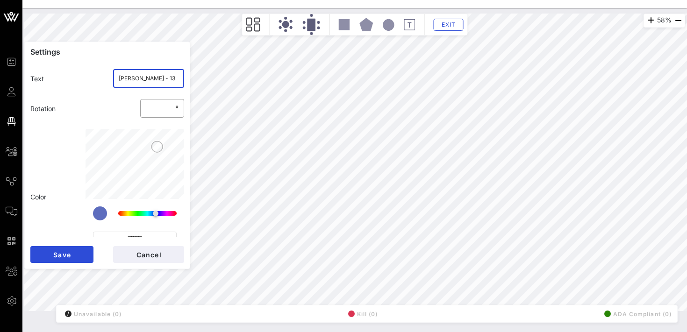
click at [150, 81] on input "[PERSON_NAME] - 13" at bounding box center [149, 78] width 60 height 15
type input "[PERSON_NAME] - 5"
click at [64, 252] on span "Save" at bounding box center [62, 255] width 18 height 8
click at [151, 83] on input "Absolut - 5" at bounding box center [149, 78] width 60 height 15
type input "Absolut - 6"
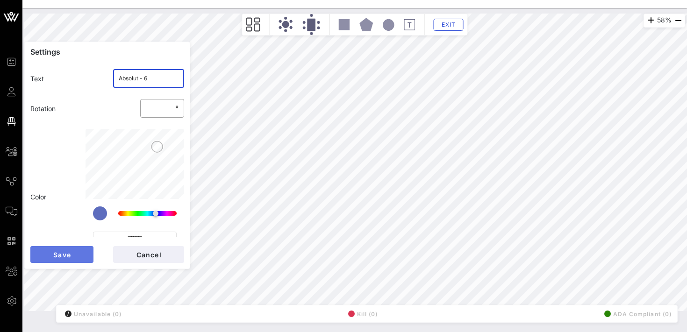
click at [75, 255] on button "Save" at bounding box center [61, 254] width 63 height 17
click at [157, 79] on input "Gilead - 6" at bounding box center [149, 78] width 60 height 15
type input "Gilead - 7"
click at [72, 253] on button "Save" at bounding box center [61, 254] width 63 height 17
click at [155, 78] on input "Skittles - 7" at bounding box center [149, 78] width 60 height 15
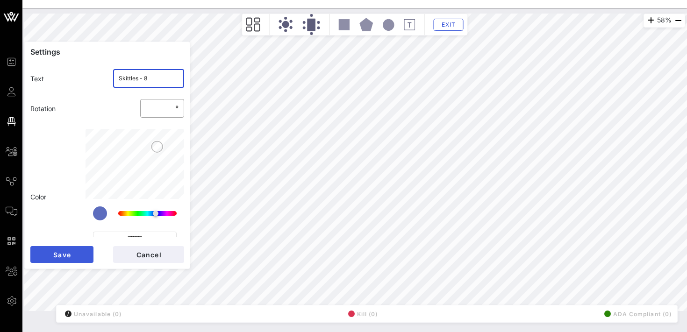
type input "Skittles - 8"
click at [56, 257] on span "Save" at bounding box center [62, 255] width 18 height 8
click at [159, 80] on input "UBS2 - 8" at bounding box center [149, 78] width 60 height 15
type input "UBS2 - 9"
click at [62, 256] on span "Save" at bounding box center [62, 255] width 18 height 8
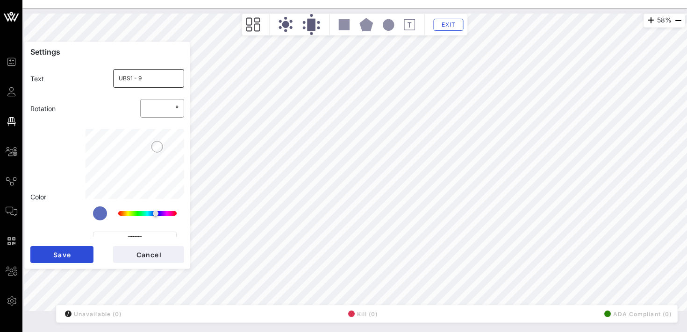
click at [143, 82] on input "UBS1 - 9" at bounding box center [149, 78] width 60 height 15
type input "UBS1 - 10"
click at [52, 252] on button "Save" at bounding box center [61, 254] width 63 height 17
click at [148, 79] on input "[PERSON_NAME] - 10" at bounding box center [149, 78] width 60 height 15
type input "[PERSON_NAME] - 11"
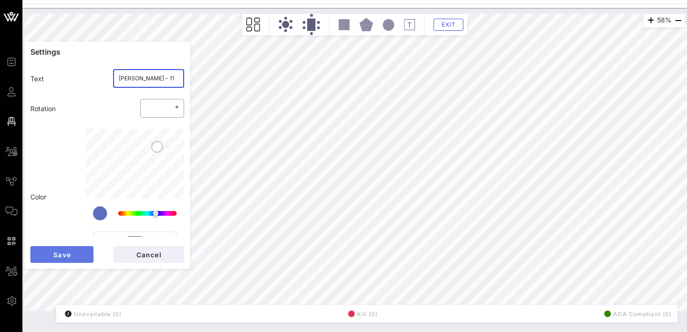
click at [76, 253] on button "Save" at bounding box center [61, 254] width 63 height 17
click at [154, 81] on input "Hornitos - 11" at bounding box center [149, 78] width 60 height 15
type input "Hornitos - 12"
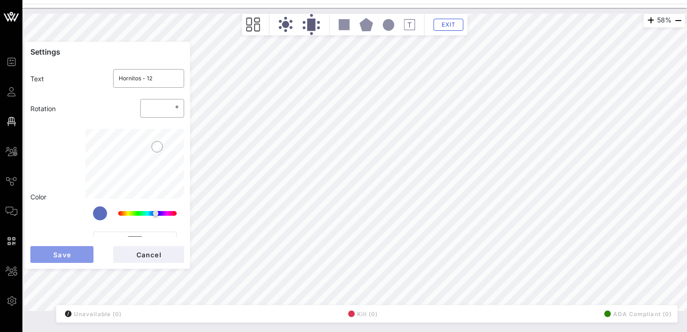
click at [74, 259] on button "Save" at bounding box center [61, 254] width 63 height 17
click at [151, 84] on input "King - 12" at bounding box center [149, 78] width 60 height 15
type input "King - 13"
click at [57, 254] on span "Save" at bounding box center [62, 255] width 18 height 8
